Goal: Task Accomplishment & Management: Use online tool/utility

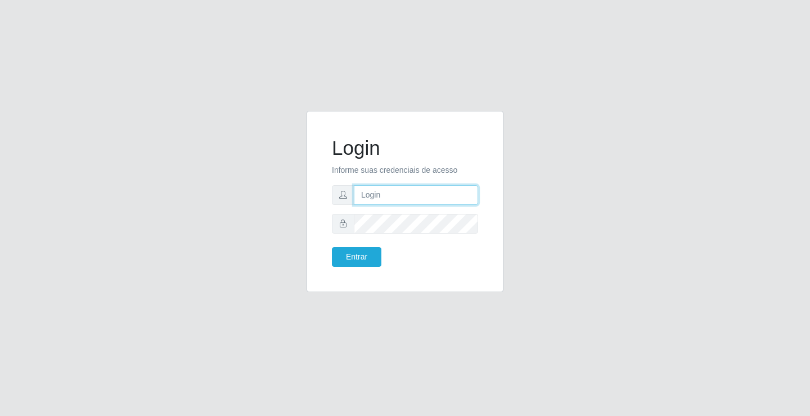
click at [426, 194] on input "text" at bounding box center [416, 195] width 124 height 20
type input "aislan@ideal"
click at [332, 247] on button "Entrar" at bounding box center [357, 257] width 50 height 20
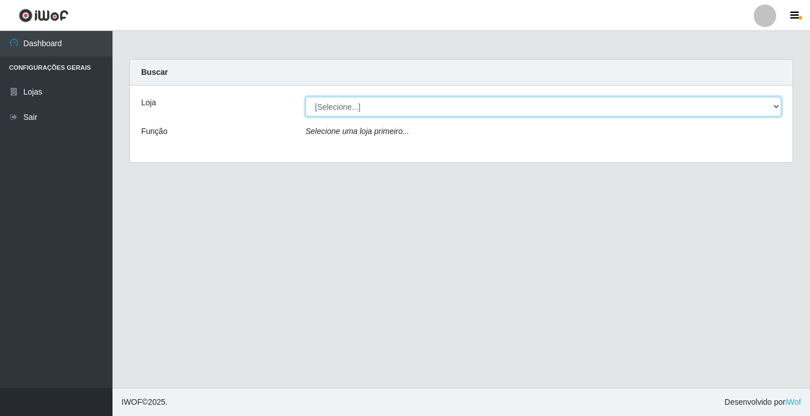
click at [509, 106] on select "[Selecione...] Ideal - Conceição" at bounding box center [543, 107] width 476 height 20
select select "231"
click at [305, 97] on select "[Selecione...] Ideal - Conceição" at bounding box center [543, 107] width 476 height 20
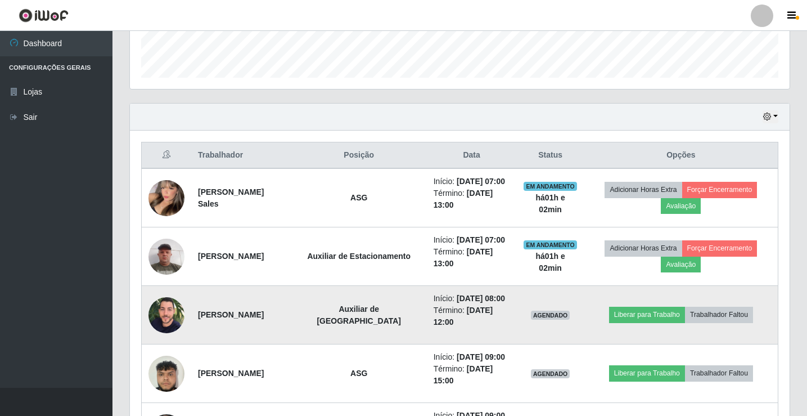
scroll to position [338, 0]
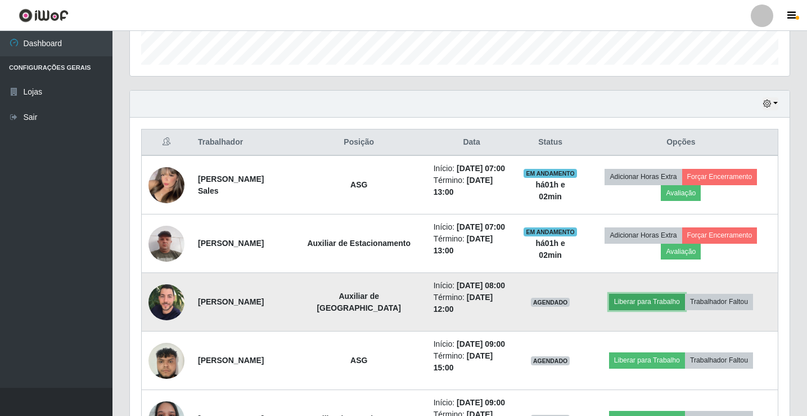
click at [641, 302] on button "Liberar para Trabalho" at bounding box center [647, 302] width 76 height 16
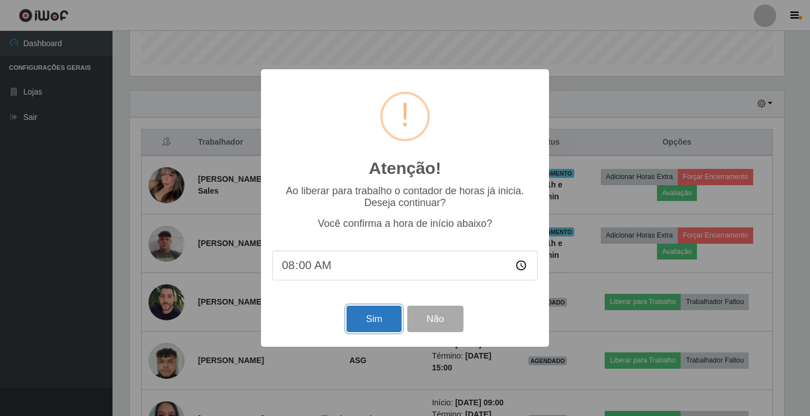
click at [374, 320] on button "Sim" at bounding box center [374, 318] width 55 height 26
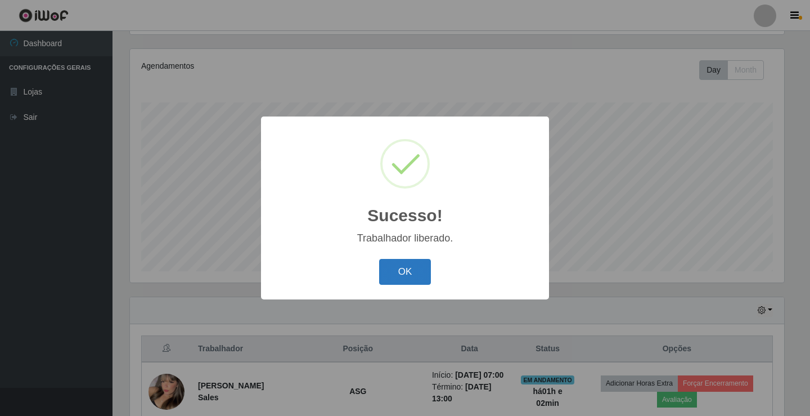
click at [399, 272] on button "OK" at bounding box center [405, 272] width 52 height 26
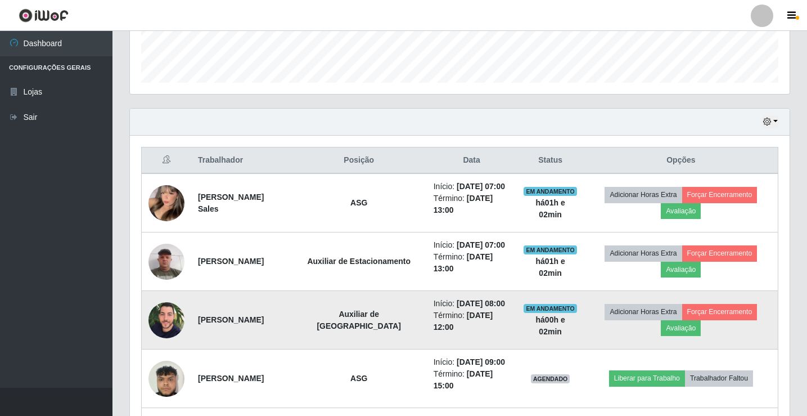
scroll to position [300, 0]
